Goal: Check status: Check status

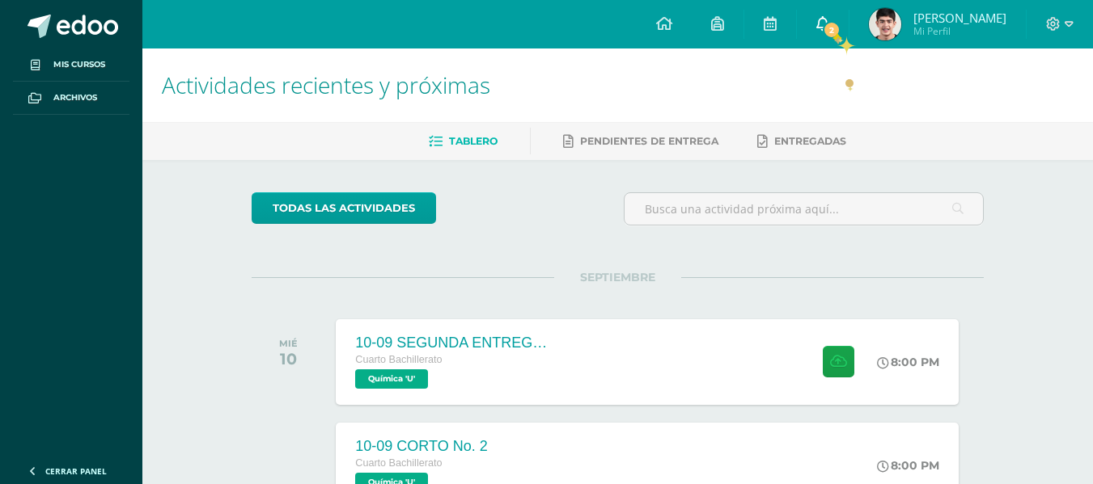
click at [832, 31] on link "2" at bounding box center [823, 24] width 52 height 49
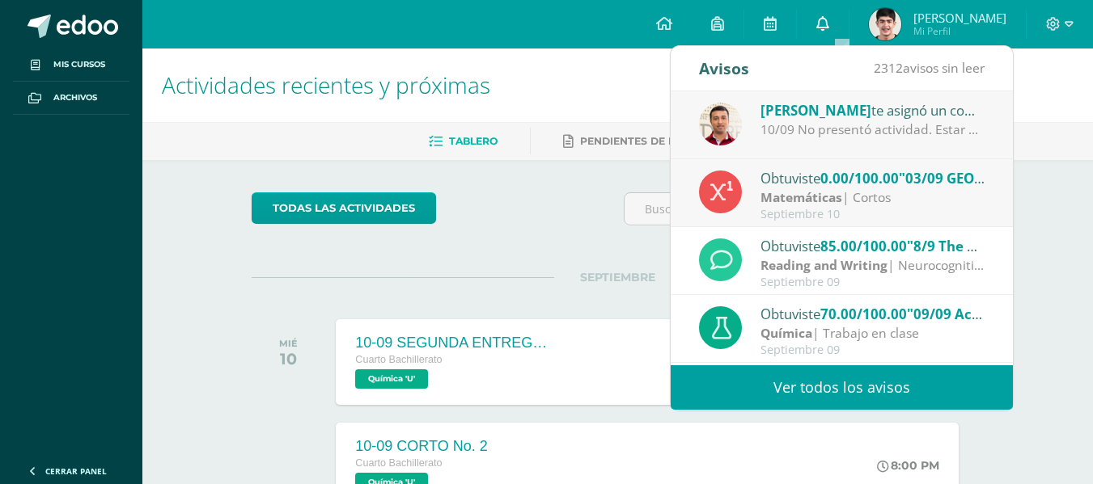
click at [832, 31] on link "0" at bounding box center [823, 24] width 52 height 49
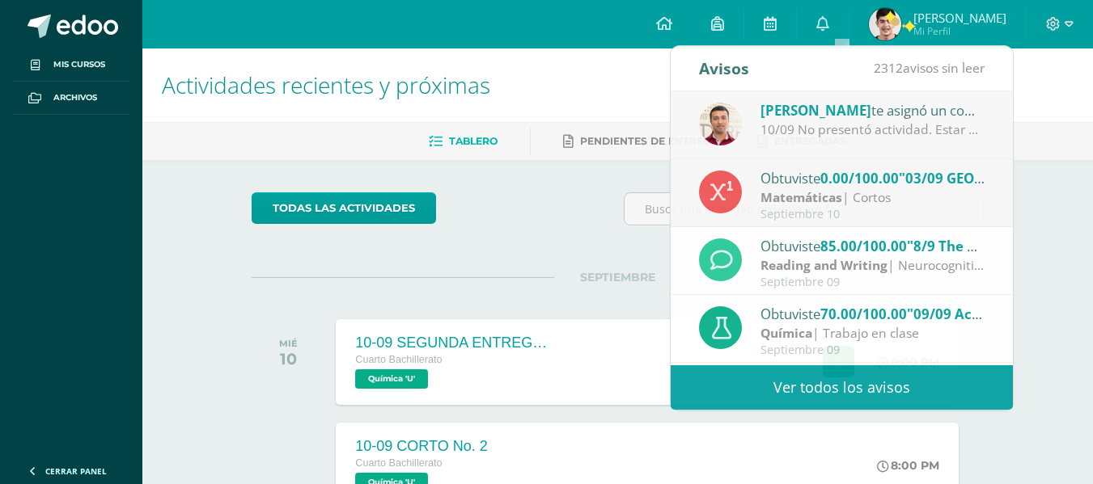
click at [901, 20] on img at bounding box center [885, 24] width 32 height 32
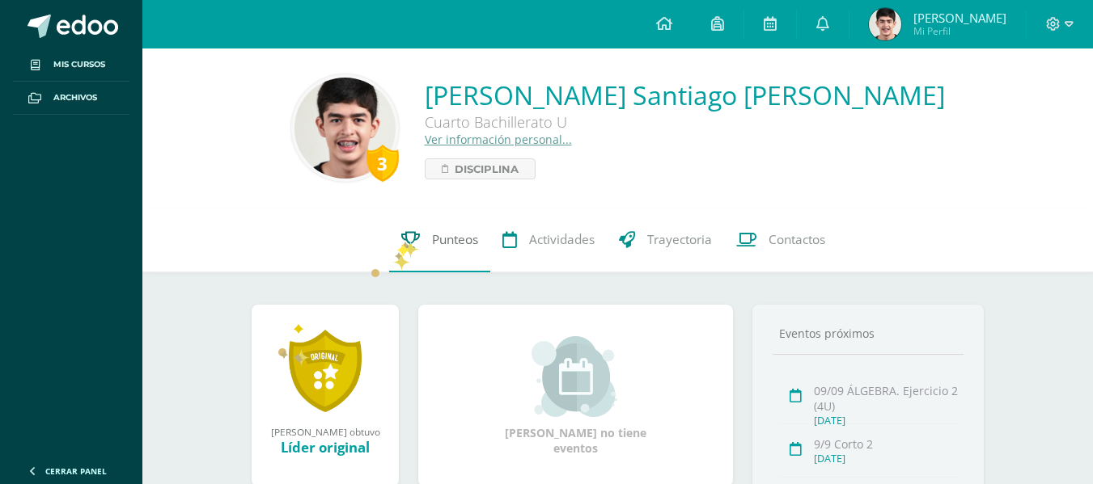
click at [401, 237] on icon at bounding box center [410, 239] width 19 height 17
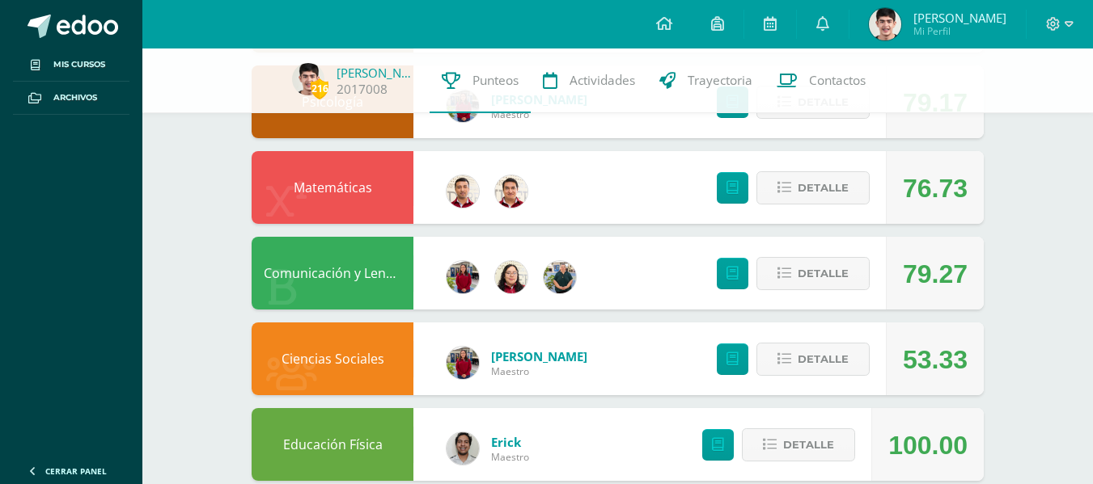
scroll to position [362, 0]
